Goal: Task Accomplishment & Management: Manage account settings

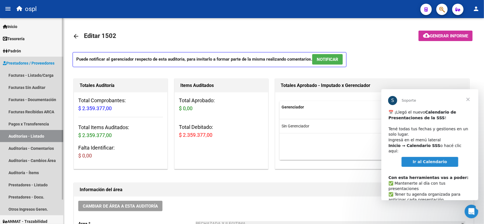
click at [42, 64] on span "Prestadores / Proveedores" at bounding box center [29, 63] width 52 height 6
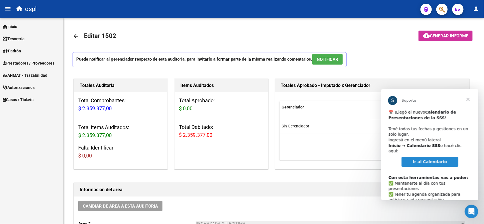
click at [31, 61] on span "Prestadores / Proveedores" at bounding box center [29, 63] width 52 height 6
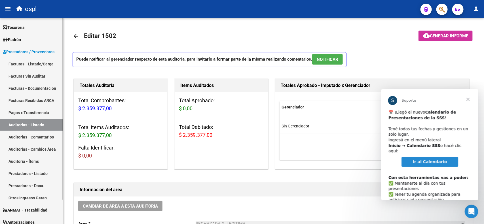
scroll to position [27, 0]
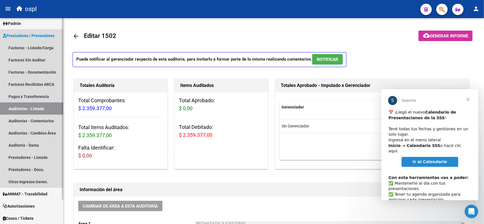
click at [38, 109] on link "Auditorías - Listado" at bounding box center [31, 109] width 63 height 12
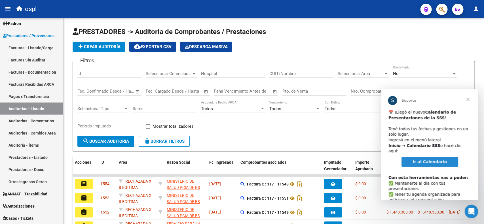
click at [470, 97] on span "Cerrar" at bounding box center [467, 99] width 20 height 20
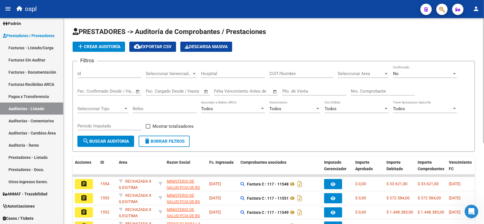
click at [398, 75] on div "No" at bounding box center [422, 73] width 59 height 5
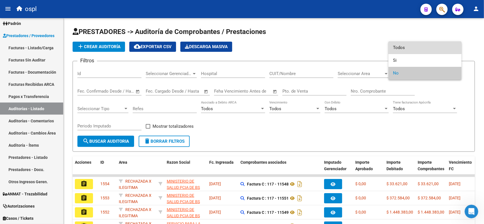
click at [404, 51] on span "Todos" at bounding box center [425, 47] width 64 height 13
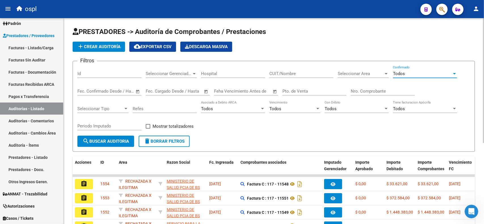
click at [373, 87] on div "Nro. Comprobante" at bounding box center [383, 89] width 64 height 12
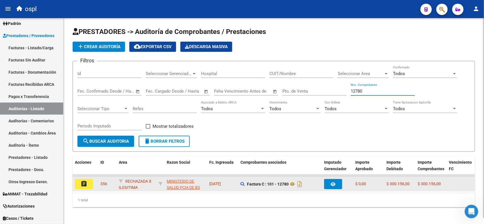
type input "12780"
click at [84, 186] on button "assignment" at bounding box center [84, 184] width 18 height 10
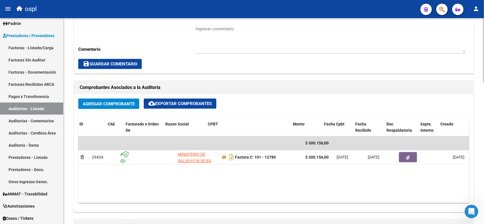
scroll to position [0, 134]
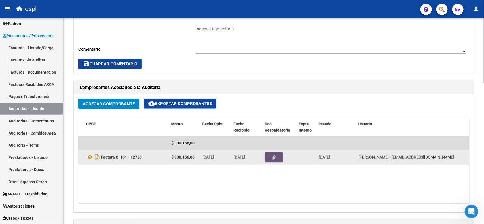
click at [270, 161] on button "button" at bounding box center [274, 157] width 18 height 10
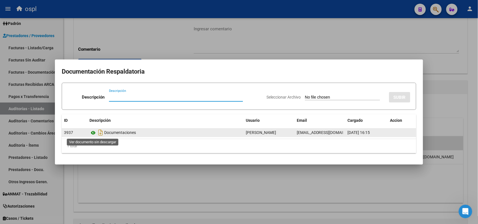
click at [94, 132] on icon at bounding box center [93, 132] width 7 height 7
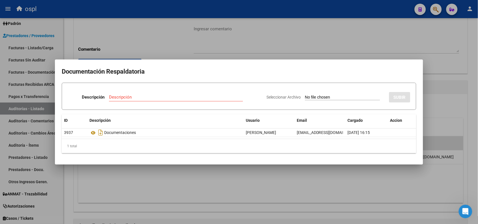
click at [162, 13] on div at bounding box center [239, 112] width 478 height 224
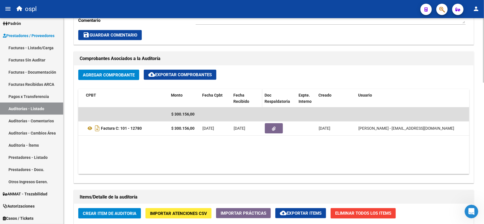
scroll to position [248, 0]
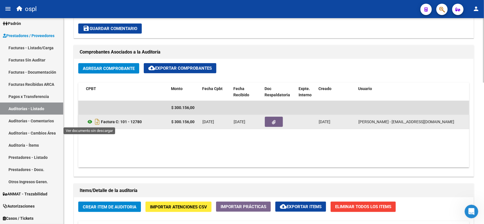
click at [87, 122] on icon at bounding box center [89, 121] width 7 height 7
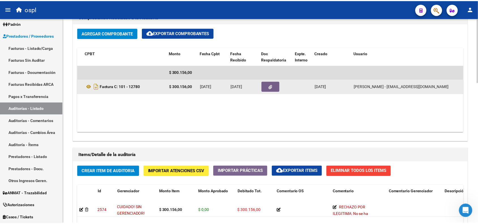
scroll to position [319, 0]
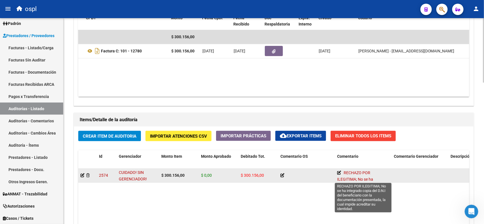
click at [366, 177] on span "RECHAZO POR ILEGITIMA; No se ha integrado copia del D.N.I del beneficiario con …" at bounding box center [361, 192] width 49 height 43
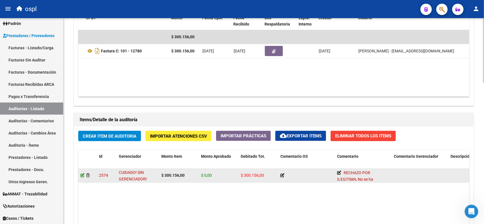
click at [82, 173] on icon at bounding box center [82, 175] width 4 height 4
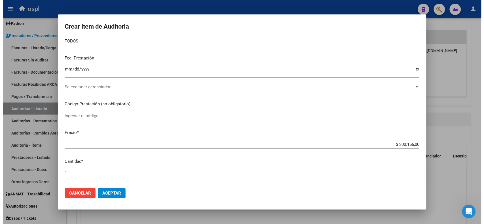
scroll to position [0, 0]
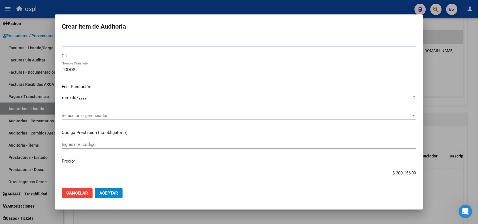
click at [308, 7] on div at bounding box center [239, 112] width 478 height 224
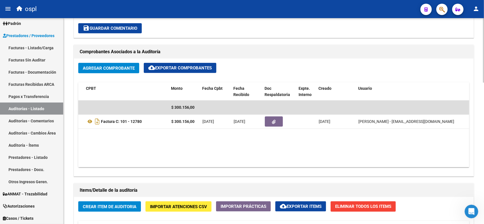
scroll to position [248, 0]
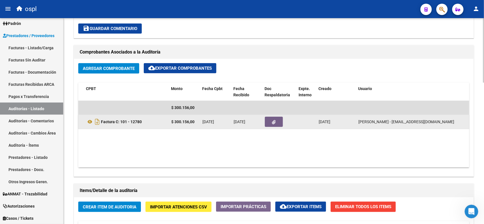
click at [270, 123] on button "button" at bounding box center [274, 122] width 18 height 10
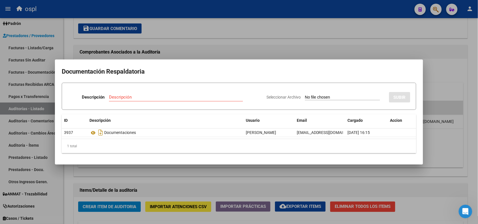
click at [339, 97] on input "Seleccionar Archivo" at bounding box center [342, 97] width 75 height 5
type input "C:\fakepath\RECHAZO 12780-[PERSON_NAME].pdf"
click at [149, 97] on input "Descripción" at bounding box center [159, 97] width 111 height 5
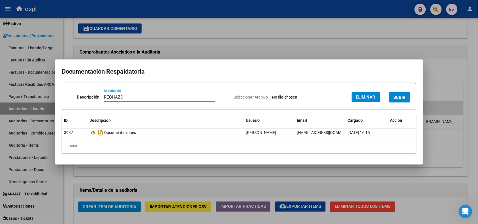
type input "RECHAZO"
click at [407, 99] on button "SUBIR" at bounding box center [399, 97] width 21 height 10
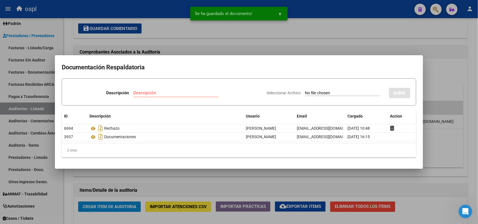
click at [155, 13] on div at bounding box center [239, 112] width 478 height 224
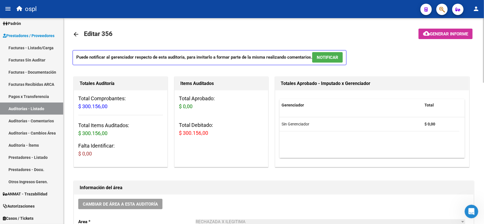
scroll to position [0, 0]
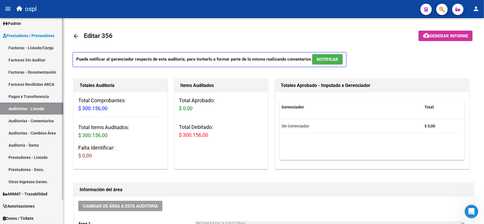
click at [35, 106] on link "Auditorías - Listado" at bounding box center [31, 109] width 63 height 12
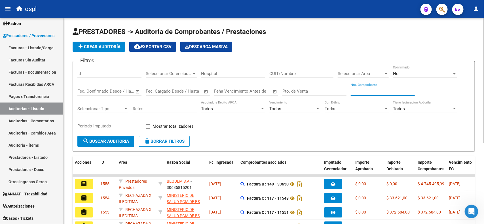
click at [364, 89] on input "Nro. Comprobante" at bounding box center [383, 91] width 64 height 5
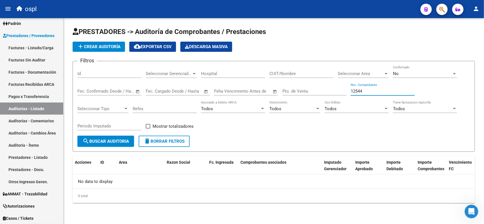
type input "12544"
click at [410, 75] on div "No" at bounding box center [422, 73] width 59 height 5
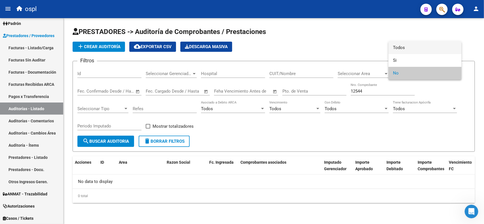
click at [401, 50] on span "Todos" at bounding box center [425, 47] width 64 height 13
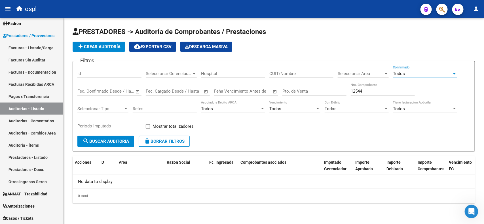
click at [107, 139] on span "search Buscar Auditoria" at bounding box center [105, 141] width 46 height 5
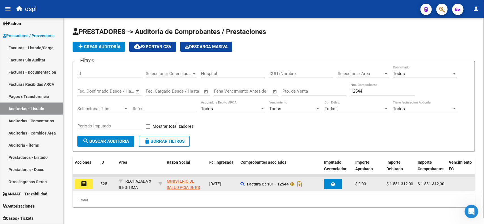
click at [90, 182] on button "assignment" at bounding box center [84, 184] width 18 height 10
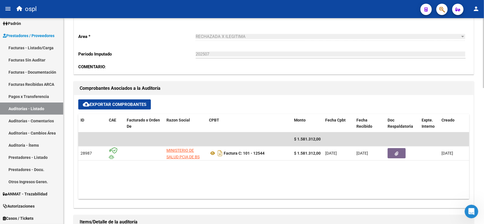
scroll to position [153, 0]
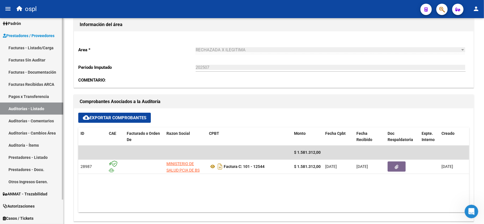
click at [35, 104] on link "Auditorías - Listado" at bounding box center [31, 109] width 63 height 12
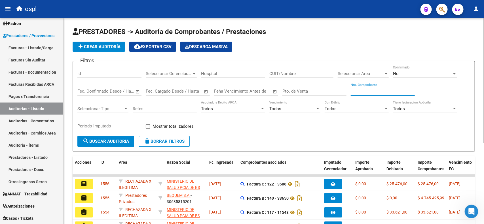
click at [369, 90] on input "Nro. Comprobante" at bounding box center [383, 91] width 64 height 5
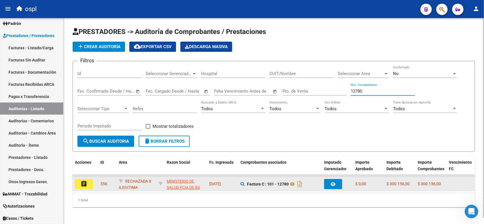
type input "12780"
click at [92, 180] on button "assignment" at bounding box center [84, 184] width 18 height 10
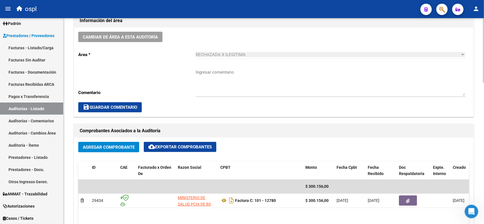
scroll to position [248, 0]
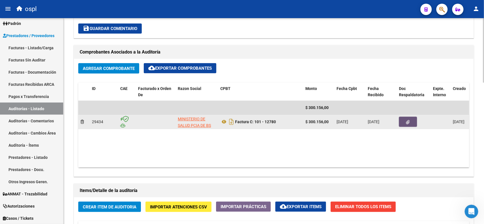
click at [406, 119] on span "button" at bounding box center [408, 121] width 4 height 5
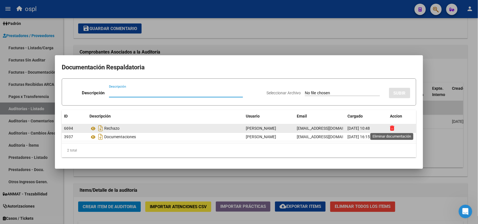
click at [393, 128] on icon at bounding box center [392, 128] width 4 height 5
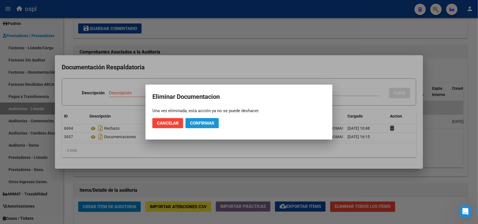
click at [212, 122] on span "Confirmar" at bounding box center [202, 123] width 24 height 5
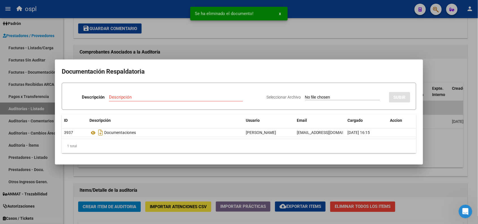
click at [322, 29] on div at bounding box center [239, 112] width 478 height 224
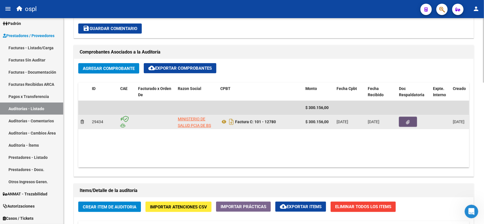
click at [403, 119] on button "button" at bounding box center [408, 122] width 18 height 10
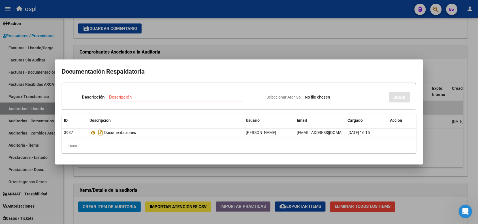
click at [328, 98] on input "Seleccionar Archivo" at bounding box center [342, 97] width 75 height 5
type input "C:\fakepath\RECHAZO- 12780 [PERSON_NAME].pdf"
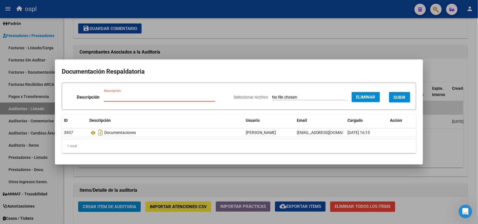
click at [115, 96] on input "Descripción" at bounding box center [159, 97] width 111 height 5
type input "RECHAZO"
click at [398, 99] on span "SUBIR" at bounding box center [400, 97] width 12 height 5
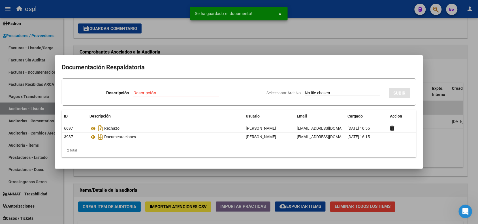
click at [312, 13] on div at bounding box center [239, 112] width 478 height 224
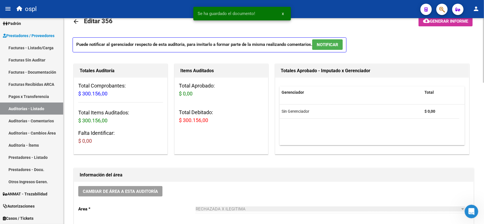
scroll to position [0, 0]
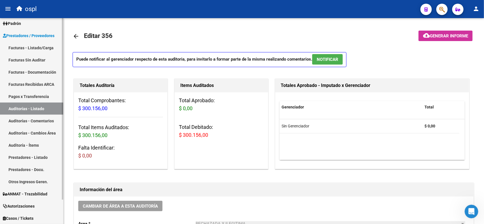
click at [39, 105] on link "Auditorías - Listado" at bounding box center [31, 109] width 63 height 12
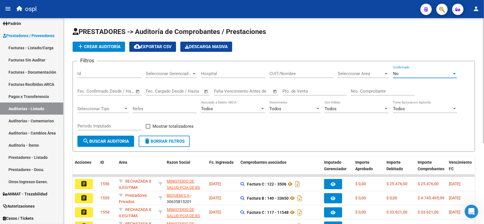
click at [396, 73] on span "No" at bounding box center [396, 73] width 6 height 5
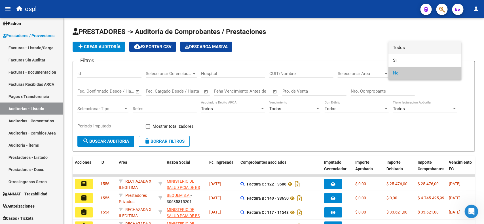
click at [391, 48] on mat-option "Todos" at bounding box center [424, 47] width 73 height 13
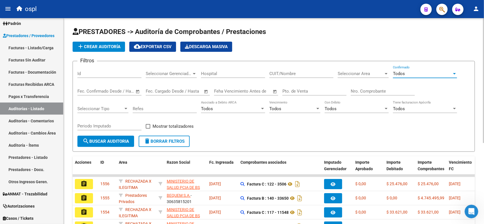
click at [372, 91] on input "Nro. Comprobante" at bounding box center [383, 91] width 64 height 5
type input "12544"
click at [110, 139] on span "search Buscar Auditoria" at bounding box center [105, 141] width 46 height 5
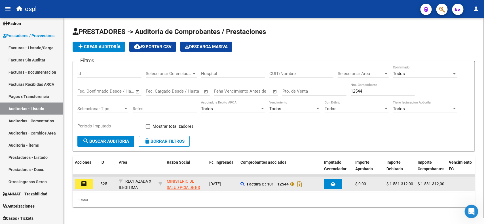
click at [81, 179] on button "assignment" at bounding box center [84, 184] width 18 height 10
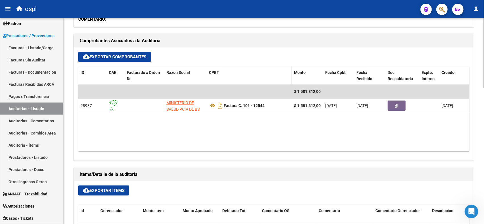
scroll to position [213, 0]
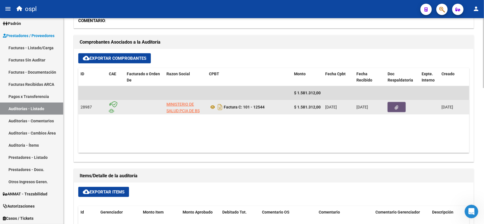
click at [391, 108] on button "button" at bounding box center [396, 107] width 18 height 10
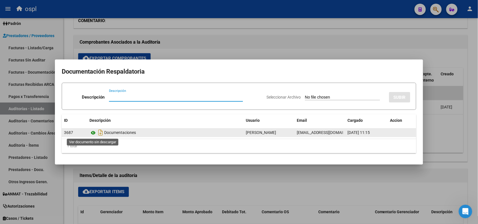
click at [94, 132] on icon at bounding box center [93, 132] width 7 height 7
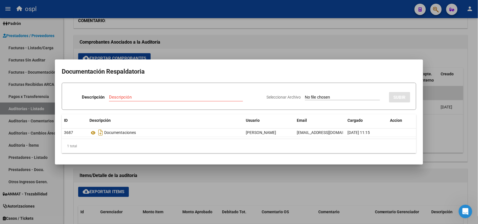
click at [308, 98] on input "Seleccionar Archivo" at bounding box center [342, 97] width 75 height 5
type input "C:\fakepath\RECHAZO 12544-[PERSON_NAME].pdf"
click at [135, 97] on input "Descripción" at bounding box center [159, 97] width 111 height 5
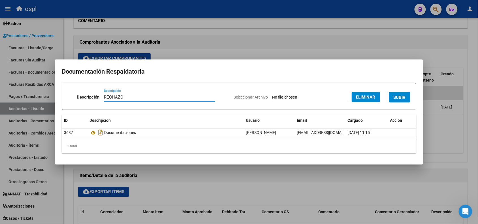
type input "RECHAZO"
click at [402, 97] on span "SUBIR" at bounding box center [400, 97] width 12 height 5
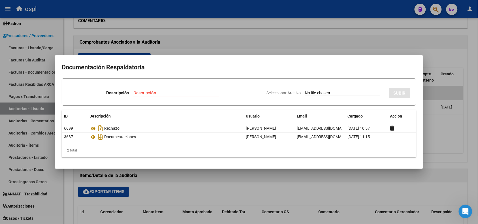
click at [145, 8] on div at bounding box center [239, 112] width 478 height 224
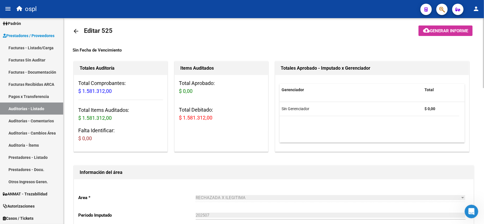
scroll to position [0, 0]
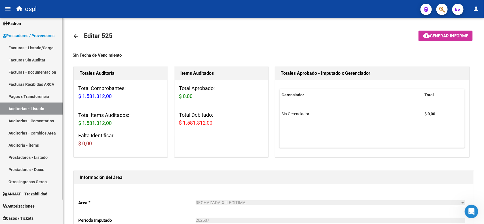
click at [46, 50] on link "Facturas - Listado/Carga" at bounding box center [31, 48] width 63 height 12
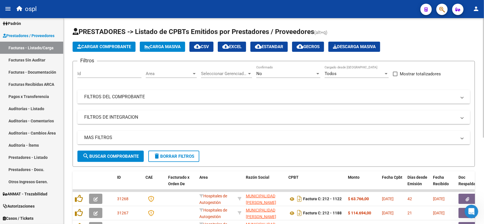
click at [339, 71] on div "Todos" at bounding box center [353, 73] width 59 height 5
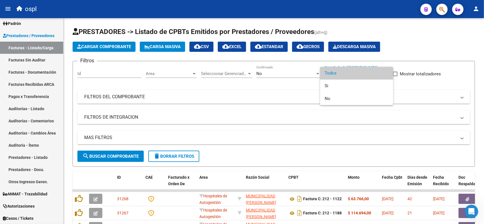
click at [333, 76] on span "Todos" at bounding box center [356, 73] width 64 height 13
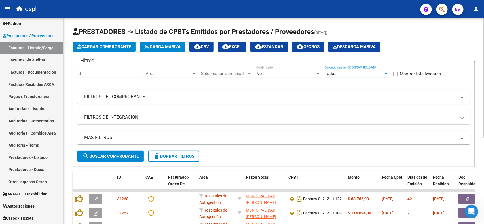
click at [166, 104] on div "Filtros Id Area Area Seleccionar Gerenciador Seleccionar Gerenciador No Confirm…" at bounding box center [273, 108] width 392 height 85
click at [166, 101] on mat-expansion-panel-header "FILTROS DEL COMPROBANTE" at bounding box center [273, 97] width 392 height 14
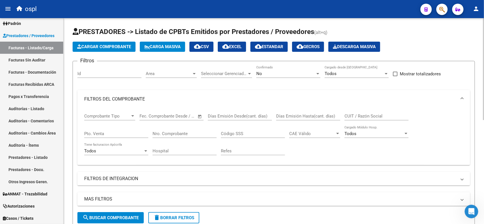
click at [179, 132] on input "Nro. Comprobante" at bounding box center [184, 133] width 64 height 5
type input "12881"
click at [281, 76] on div "No" at bounding box center [285, 73] width 59 height 5
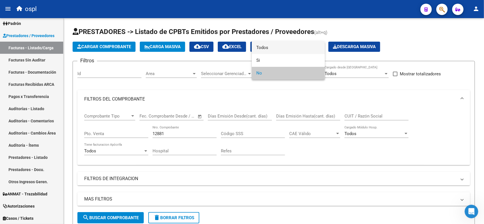
click at [271, 47] on span "Todos" at bounding box center [288, 47] width 64 height 13
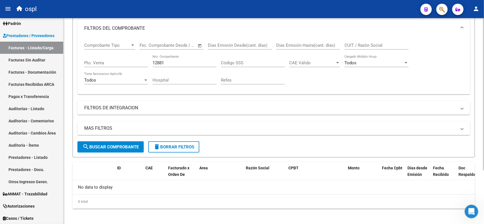
click at [114, 150] on button "search Buscar Comprobante" at bounding box center [110, 146] width 66 height 11
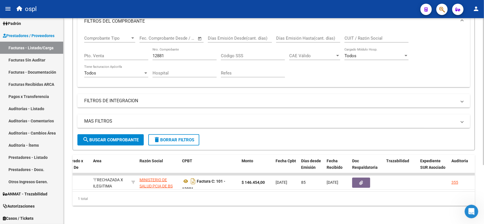
scroll to position [0, 143]
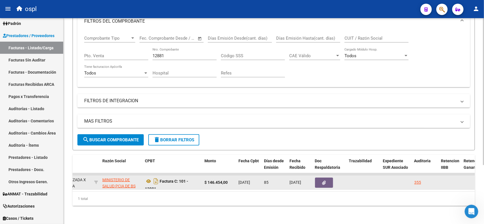
click at [323, 181] on icon "button" at bounding box center [324, 183] width 4 height 4
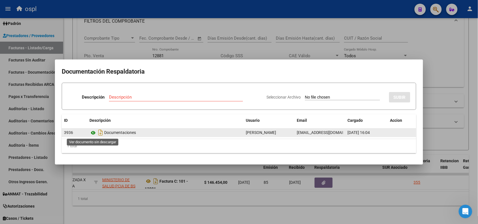
click at [95, 134] on icon at bounding box center [93, 132] width 7 height 7
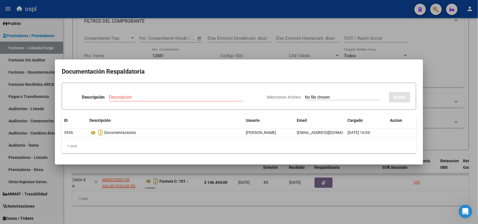
click at [324, 95] on input "Seleccionar Archivo" at bounding box center [342, 97] width 75 height 5
type input "C:\fakepath\RECHAZO 12881- [PERSON_NAME].pdf"
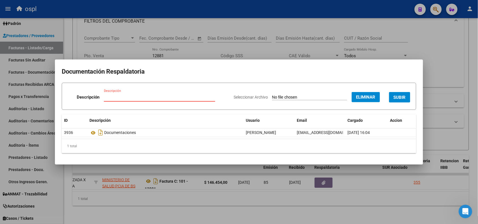
click at [148, 95] on input "Descripción" at bounding box center [159, 97] width 111 height 5
type input "r"
type input "RECHAZO"
click at [400, 98] on span "SUBIR" at bounding box center [400, 97] width 12 height 5
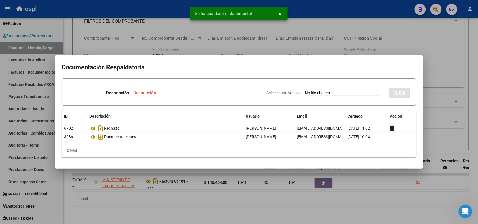
click at [210, 12] on span "Se ha guardado el documento!" at bounding box center [224, 14] width 58 height 6
click at [278, 14] on button "x" at bounding box center [280, 14] width 11 height 10
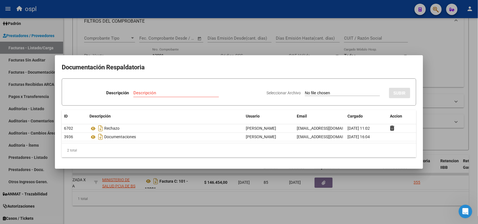
click at [159, 8] on div at bounding box center [239, 112] width 478 height 224
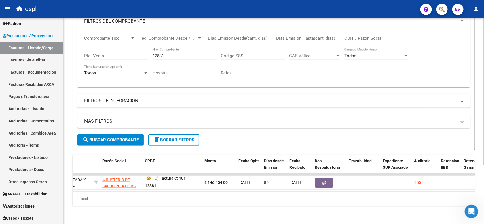
scroll to position [82, 0]
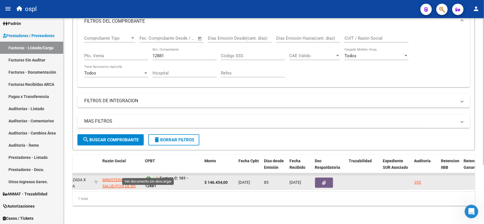
click at [146, 175] on icon at bounding box center [148, 178] width 7 height 7
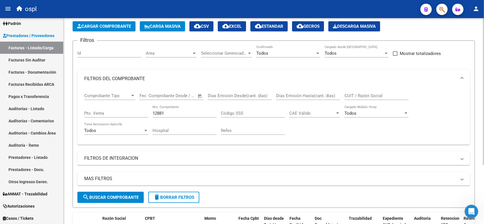
scroll to position [12, 0]
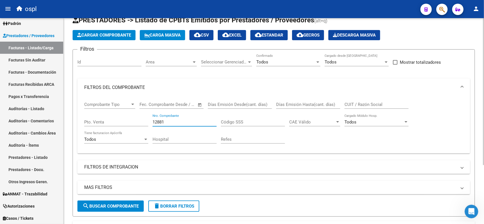
click at [167, 120] on input "12881" at bounding box center [184, 122] width 64 height 5
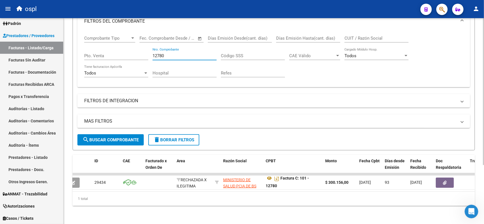
scroll to position [0, 0]
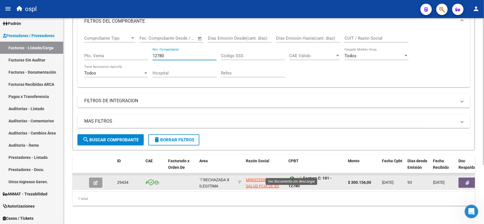
type input "12780"
click at [289, 175] on icon at bounding box center [291, 178] width 7 height 7
